Goal: Information Seeking & Learning: Learn about a topic

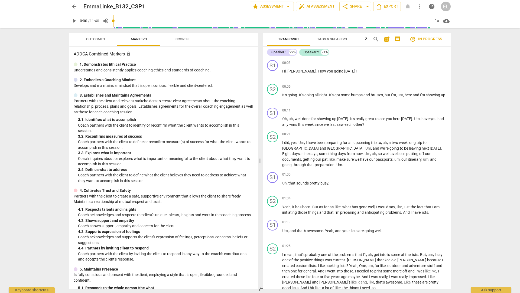
click at [73, 9] on span "arrow_back" at bounding box center [74, 6] width 6 height 6
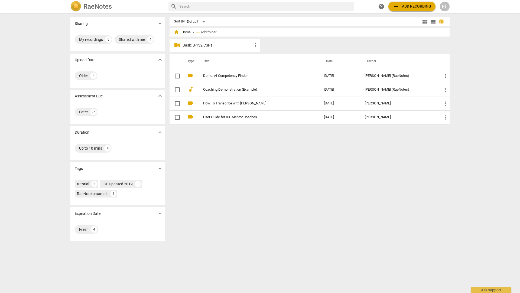
click at [179, 34] on span "home Home" at bounding box center [182, 32] width 17 height 5
click at [186, 46] on p "Basic B-132 CSPs" at bounding box center [217, 46] width 70 height 6
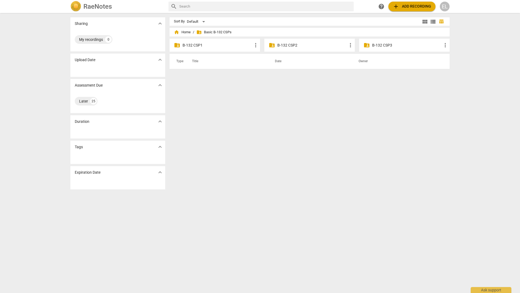
click at [192, 46] on p "B-132 CSP1" at bounding box center [217, 46] width 70 height 6
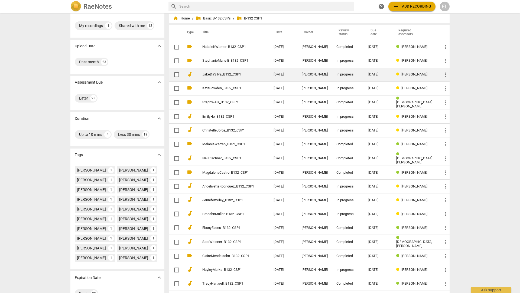
scroll to position [14, 0]
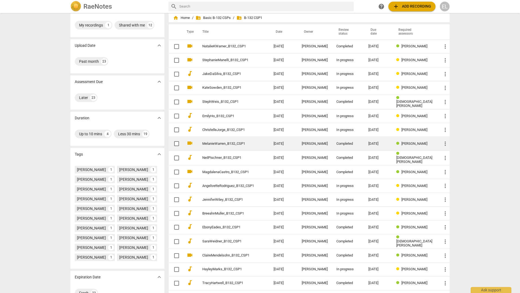
click at [257, 144] on td "MelanieWarren_B132_CSP1" at bounding box center [232, 144] width 73 height 14
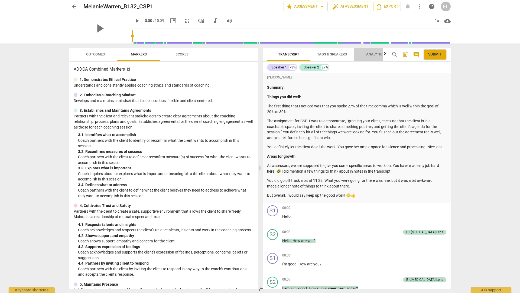
click at [373, 55] on span "Analytics" at bounding box center [375, 54] width 18 height 4
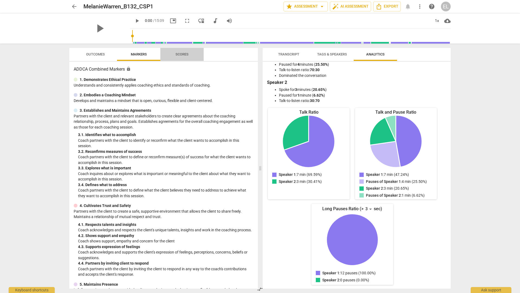
click at [180, 55] on span "Scores" at bounding box center [181, 54] width 13 height 4
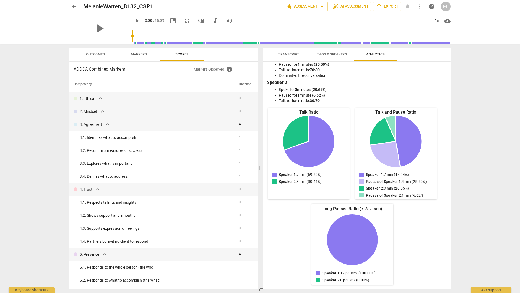
click at [96, 55] on span "Outcomes" at bounding box center [95, 54] width 19 height 4
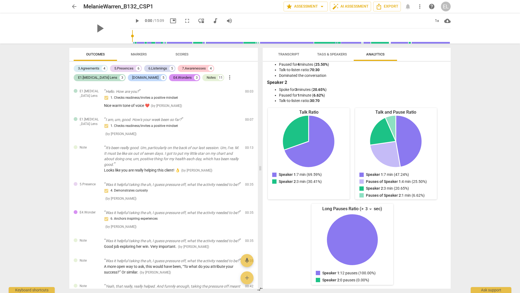
click at [74, 6] on span "arrow_back" at bounding box center [74, 6] width 6 height 6
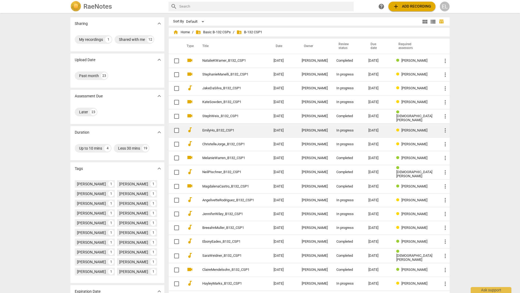
scroll to position [62, 0]
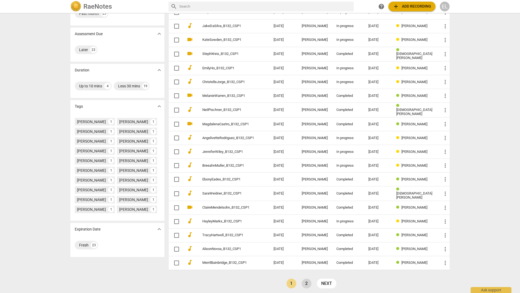
click at [304, 282] on link "2" at bounding box center [307, 284] width 10 height 10
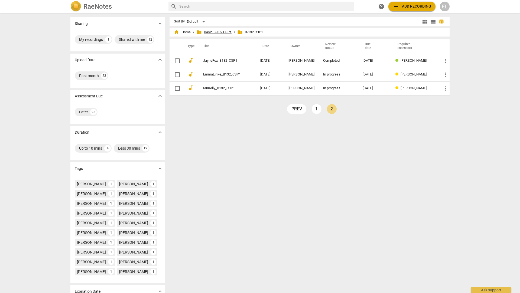
click at [215, 32] on span "folder_shared Basic B-132 CSPs" at bounding box center [213, 32] width 35 height 5
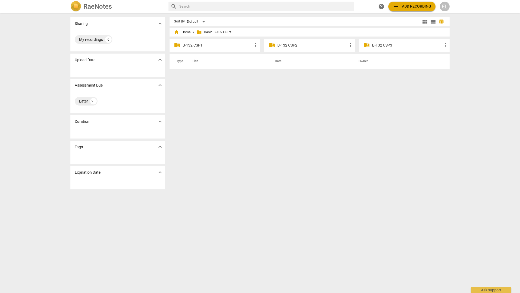
click at [287, 46] on p "B-132 CSP2" at bounding box center [312, 46] width 70 height 6
